Goal: Navigation & Orientation: Go to known website

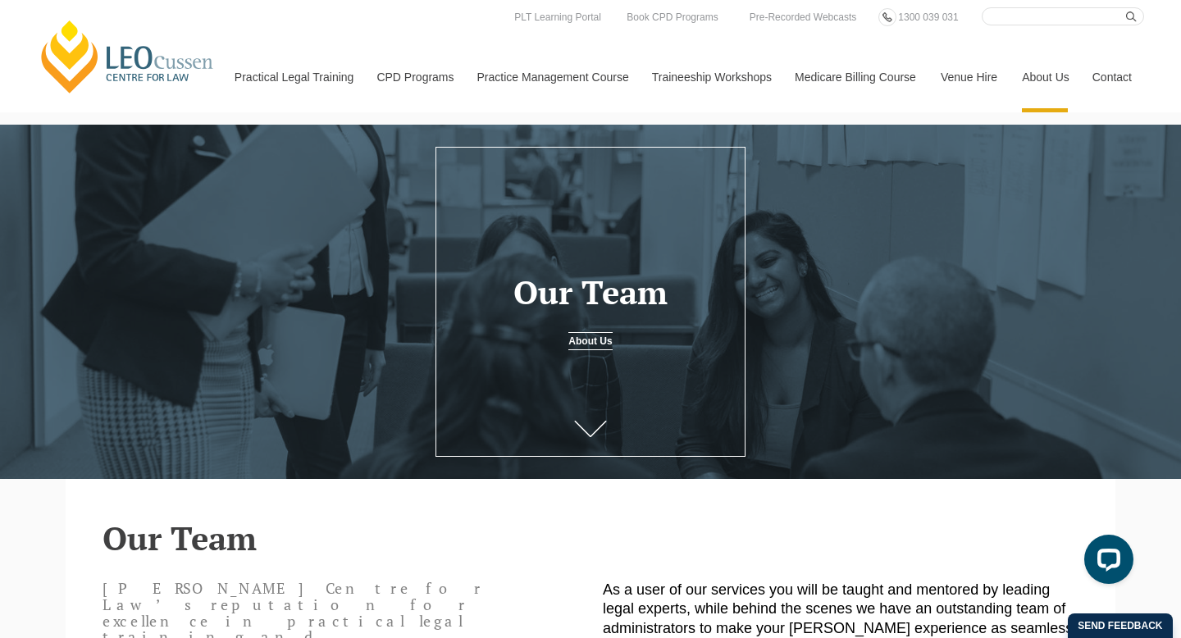
click at [66, 62] on link "[PERSON_NAME] Centre for Law" at bounding box center [127, 56] width 181 height 77
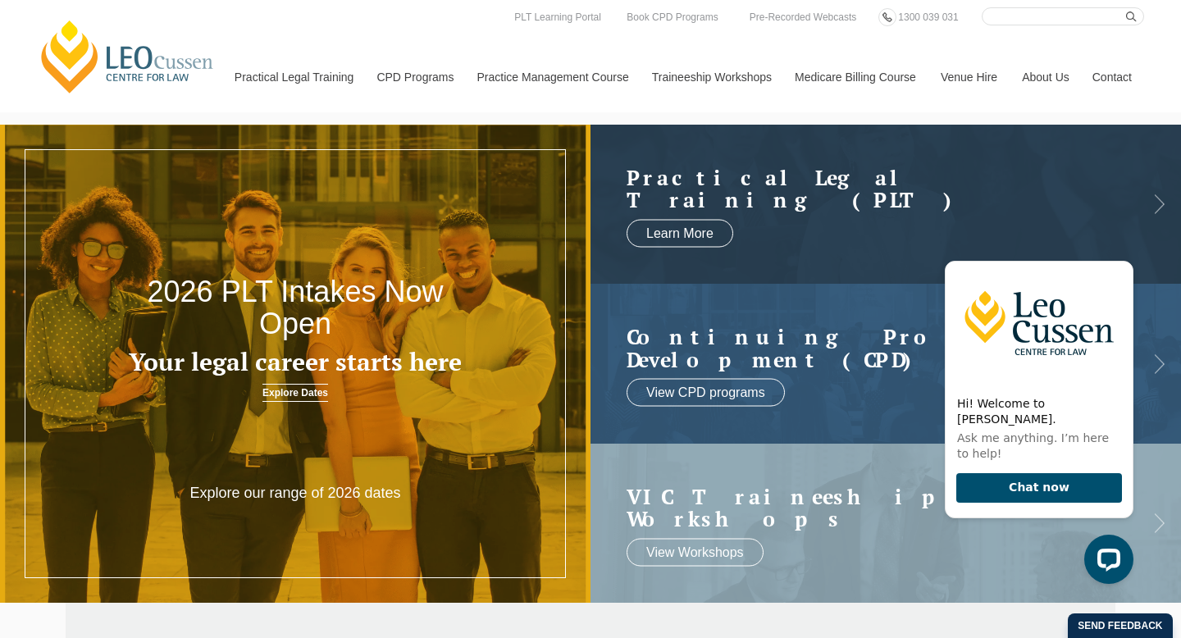
click at [66, 62] on link "[PERSON_NAME] Centre for Law" at bounding box center [127, 56] width 181 height 77
